Goal: Task Accomplishment & Management: Manage account settings

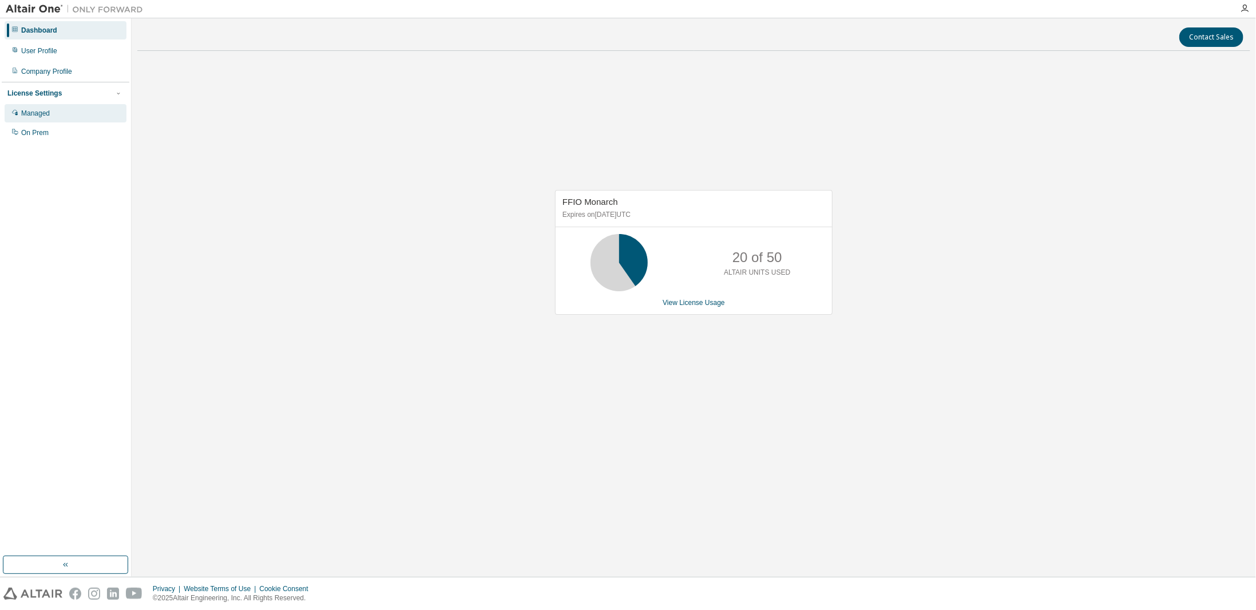
click at [65, 111] on div "Managed" at bounding box center [66, 113] width 122 height 18
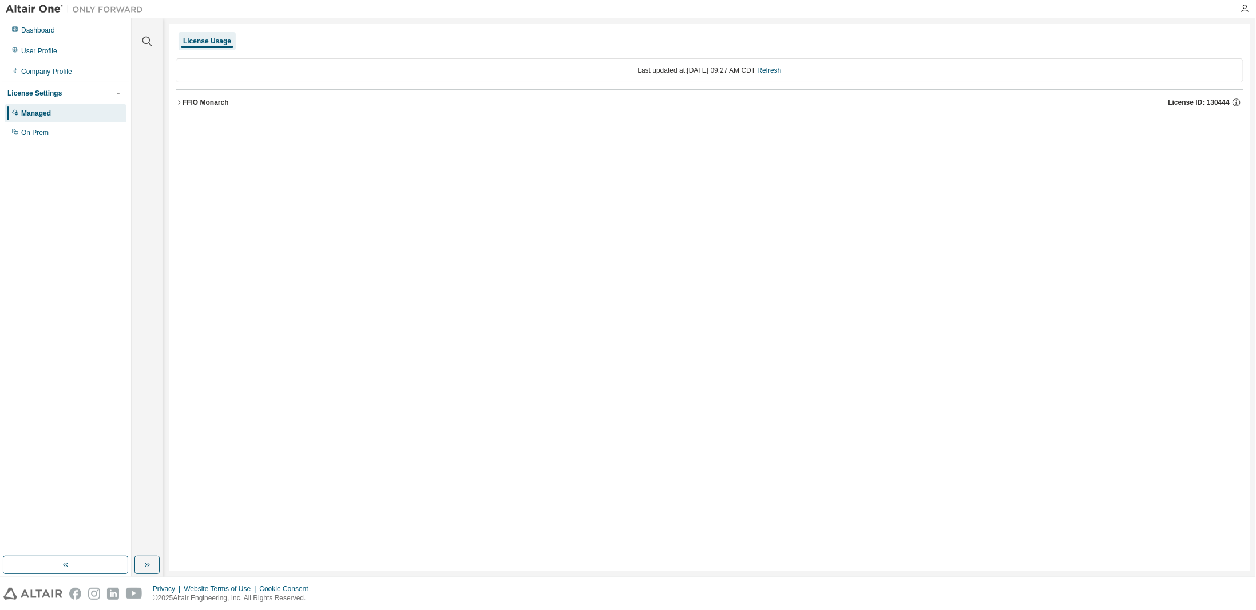
click at [202, 104] on div "FFIO Monarch" at bounding box center [206, 102] width 46 height 9
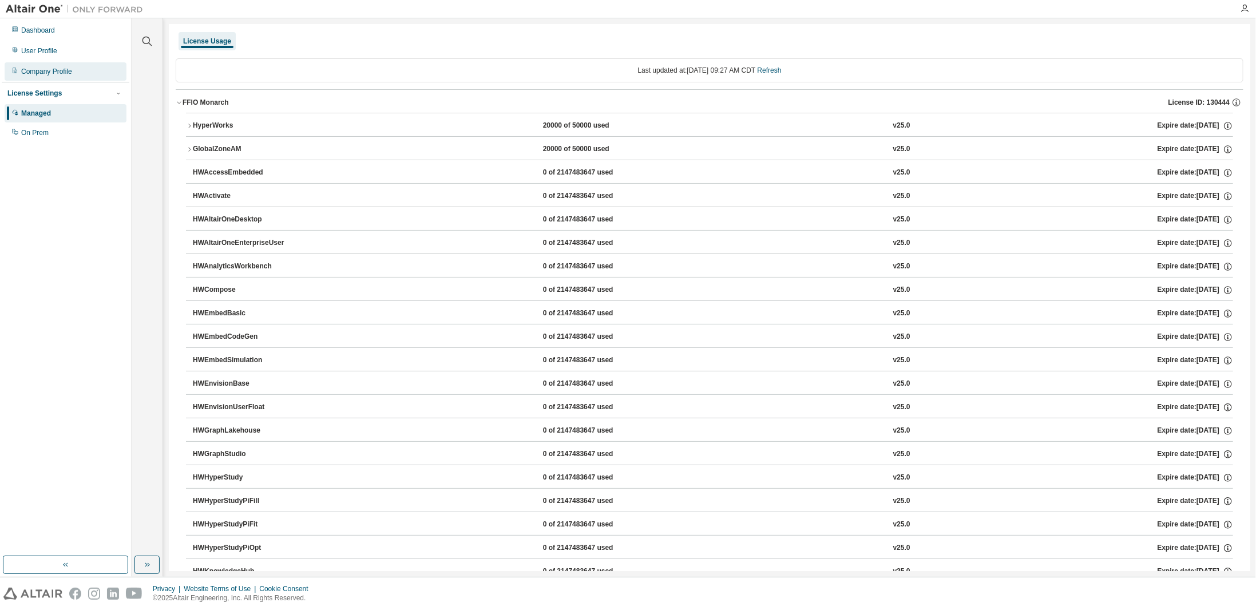
click at [62, 71] on div "Company Profile" at bounding box center [46, 71] width 51 height 9
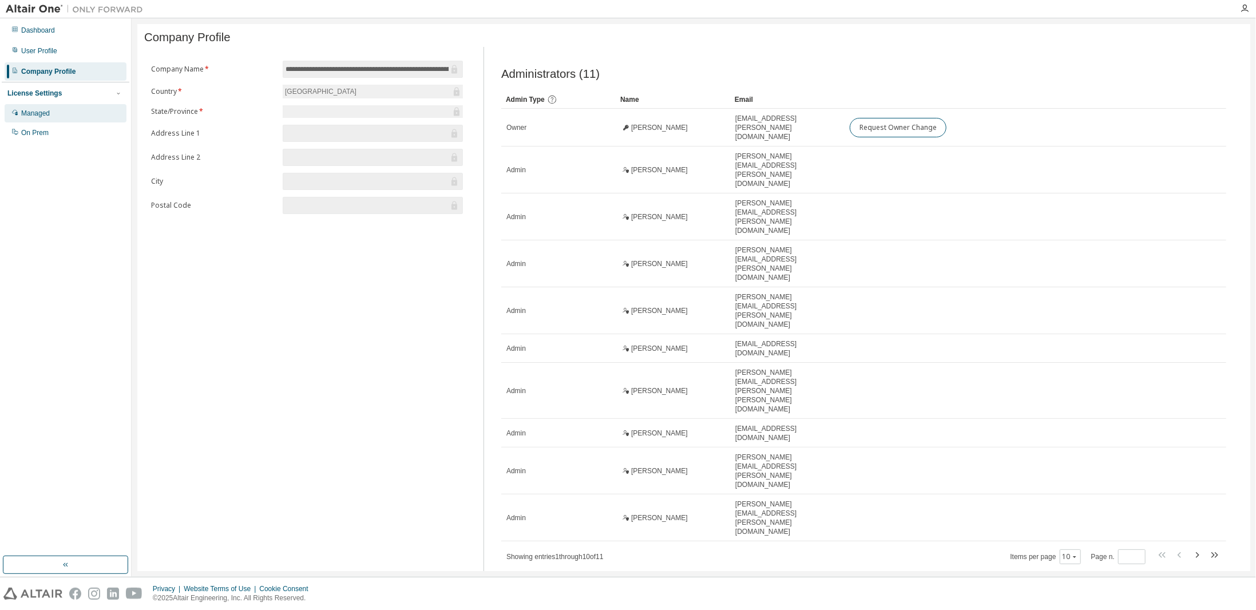
click at [34, 109] on div "Managed" at bounding box center [35, 113] width 29 height 9
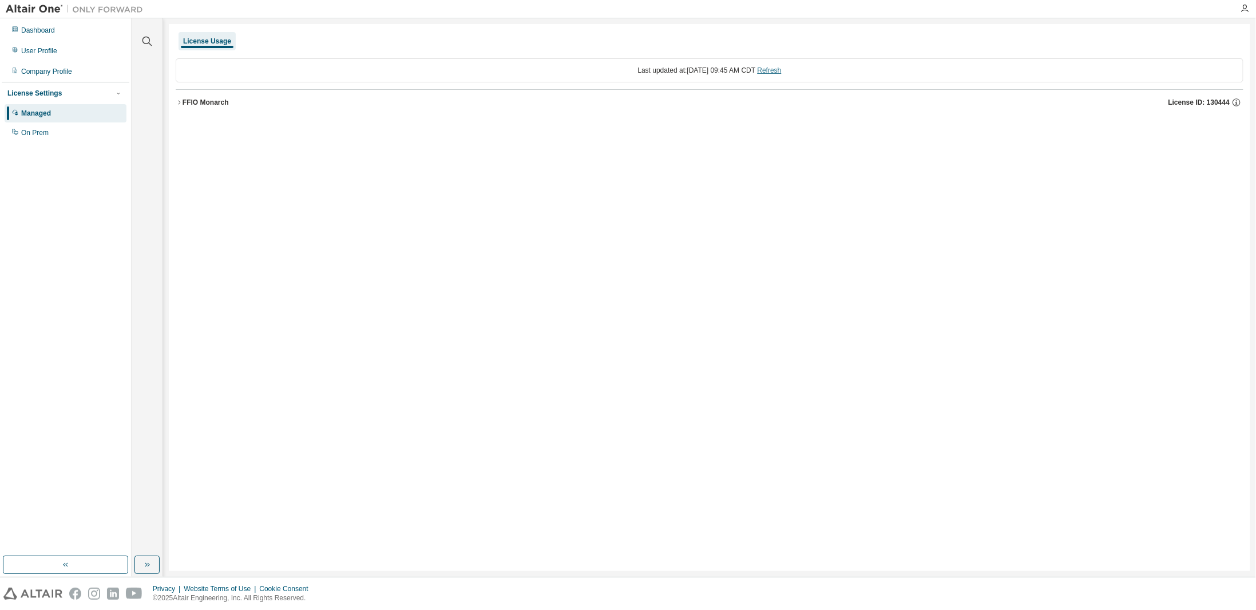
click at [782, 72] on link "Refresh" at bounding box center [770, 70] width 24 height 8
click at [204, 98] on div "FFIO Monarch" at bounding box center [206, 102] width 46 height 9
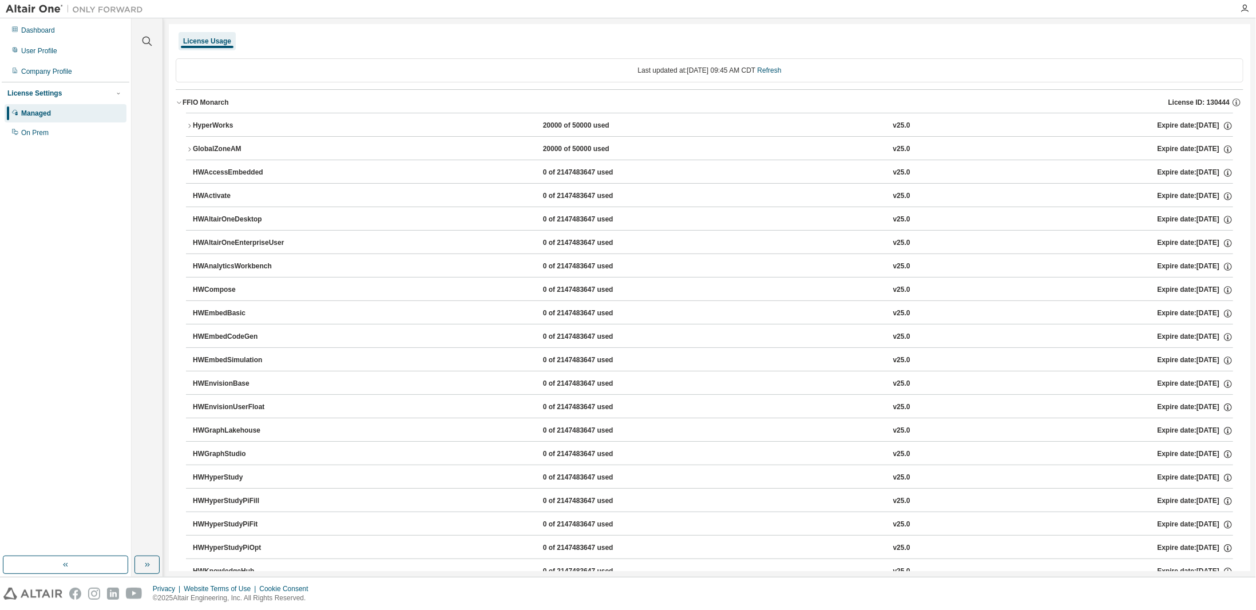
click at [191, 124] on icon "button" at bounding box center [189, 125] width 7 height 7
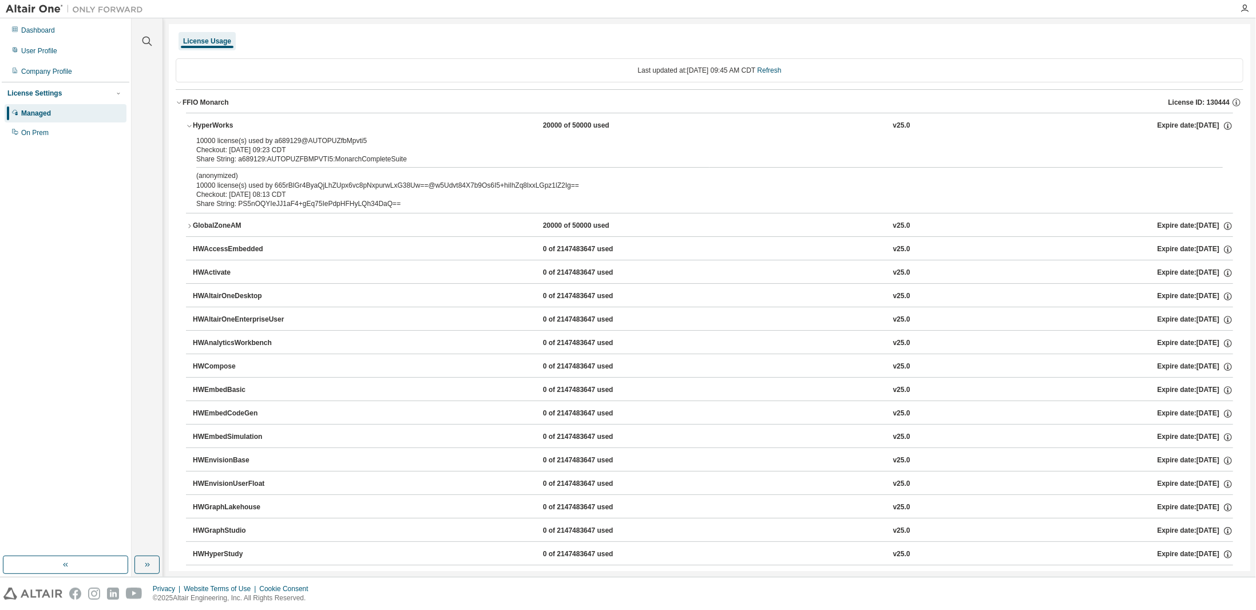
click at [186, 225] on icon "button" at bounding box center [189, 226] width 7 height 7
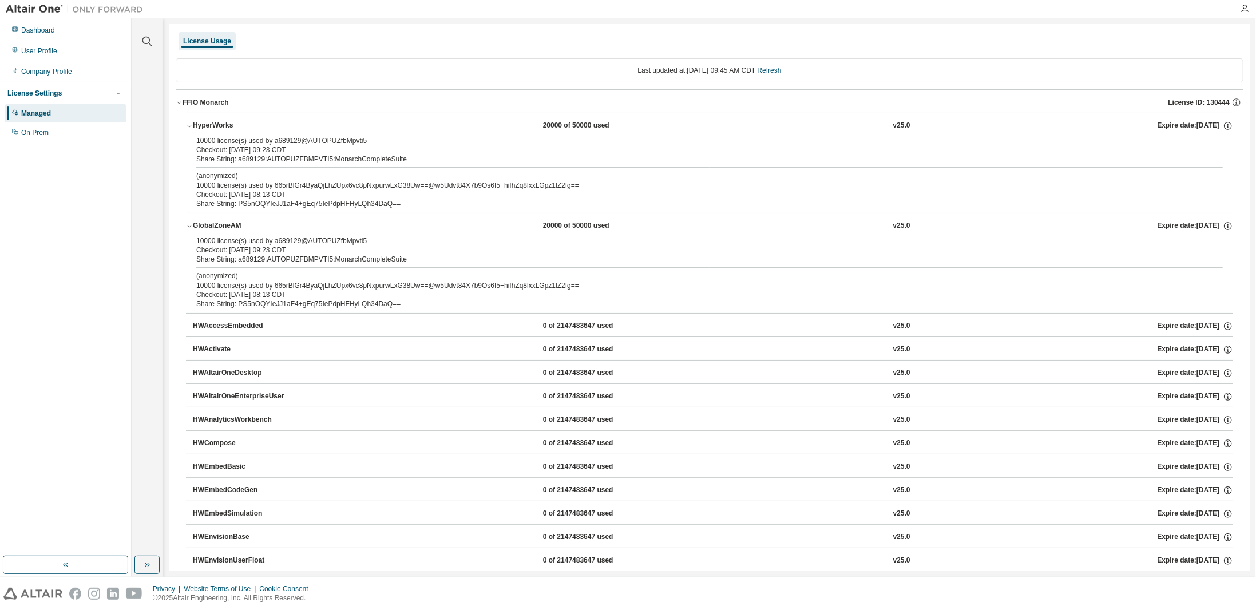
click at [187, 225] on icon "button" at bounding box center [189, 226] width 7 height 7
